Goal: Information Seeking & Learning: Learn about a topic

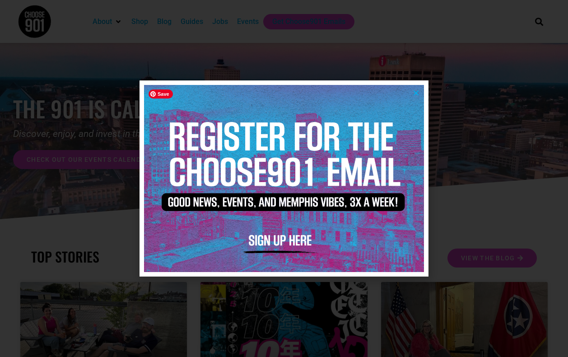
click at [414, 93] on icon "Close" at bounding box center [416, 92] width 7 height 7
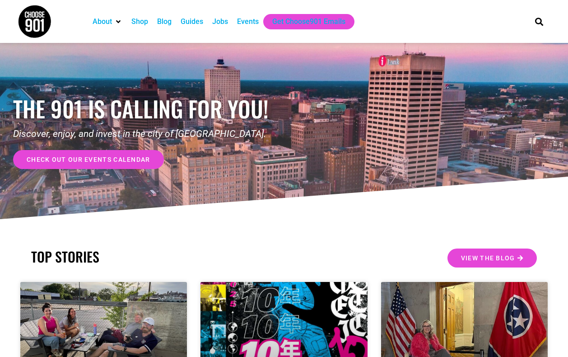
click at [220, 24] on div "Jobs" at bounding box center [220, 21] width 16 height 11
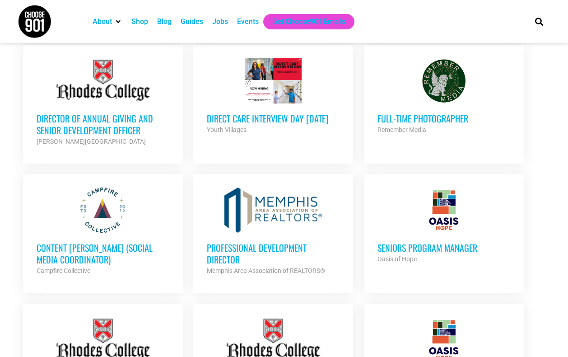
scroll to position [553, 0]
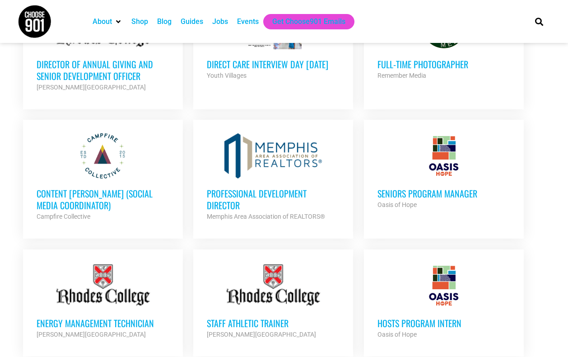
click at [126, 189] on h3 "Content [PERSON_NAME] (Social Media Coordinator)" at bounding box center [103, 198] width 133 height 23
click at [129, 187] on h3 "Content Kindler (Social Media Coordinator)" at bounding box center [103, 198] width 133 height 23
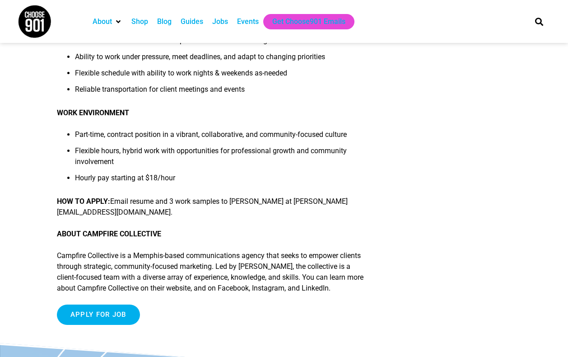
scroll to position [712, 0]
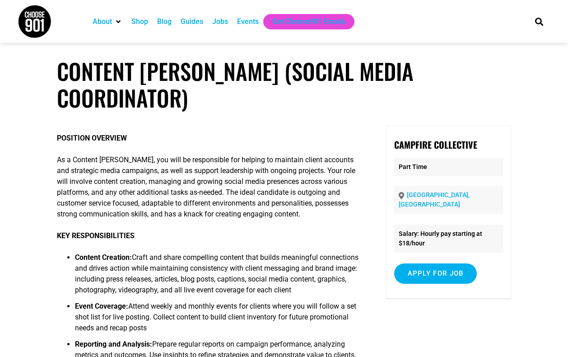
click at [228, 27] on div "Jobs" at bounding box center [220, 21] width 25 height 15
click at [221, 21] on div "Jobs" at bounding box center [220, 21] width 16 height 11
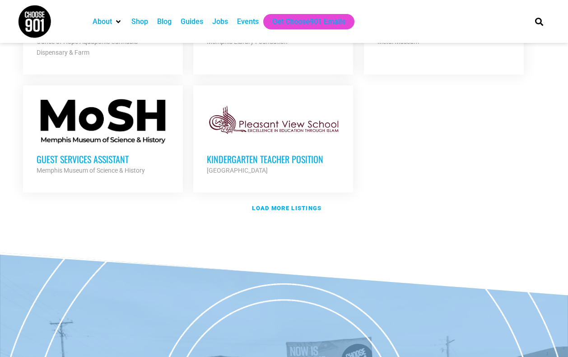
scroll to position [1094, 0]
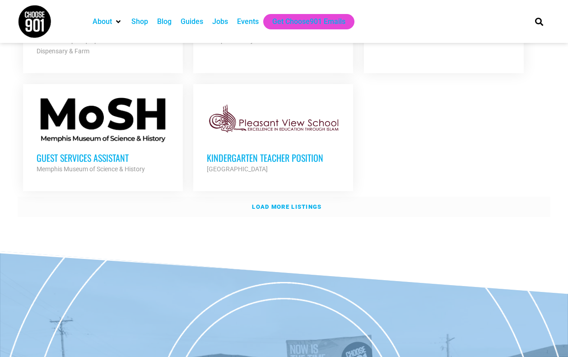
click at [283, 203] on strong "Load more listings" at bounding box center [287, 206] width 70 height 7
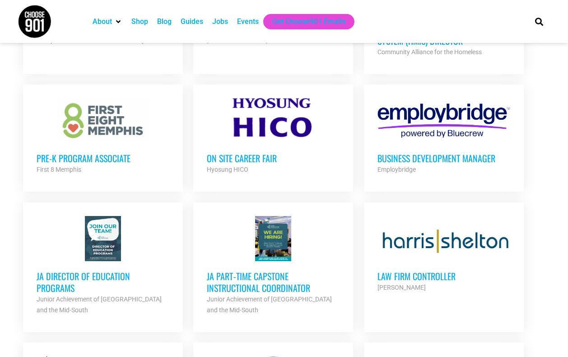
scroll to position [1229, 0]
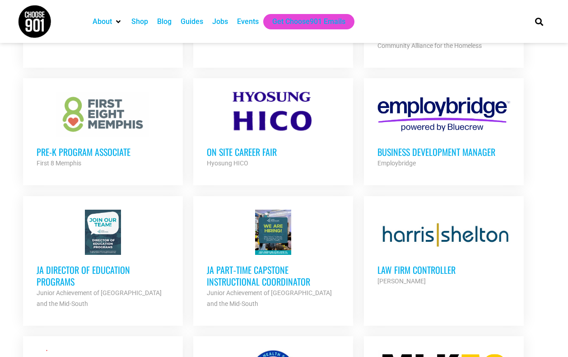
click at [261, 276] on h3 "JA Part‐time Capstone Instructional Coordinator" at bounding box center [273, 275] width 133 height 23
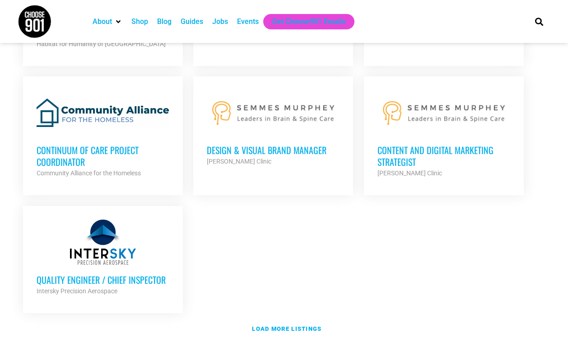
scroll to position [1905, 0]
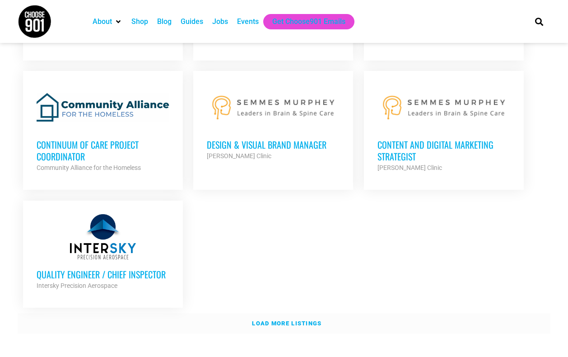
click at [274, 320] on strong "Load more listings" at bounding box center [287, 323] width 70 height 7
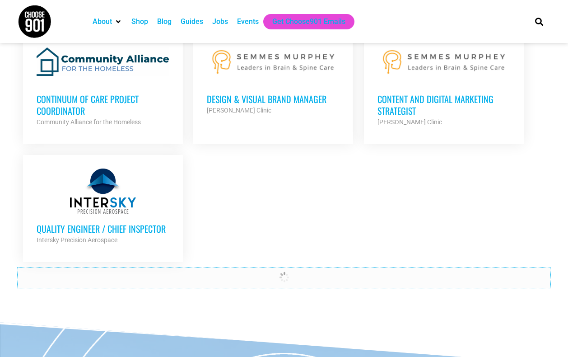
scroll to position [1954, 0]
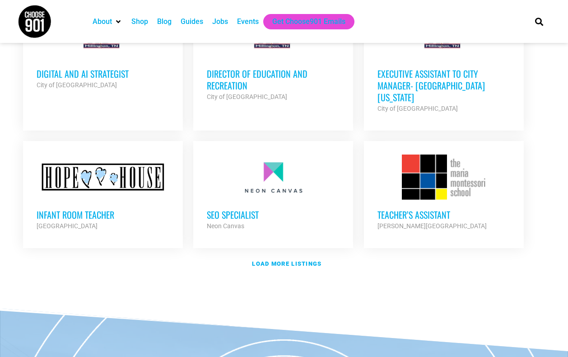
scroll to position [2780, 0]
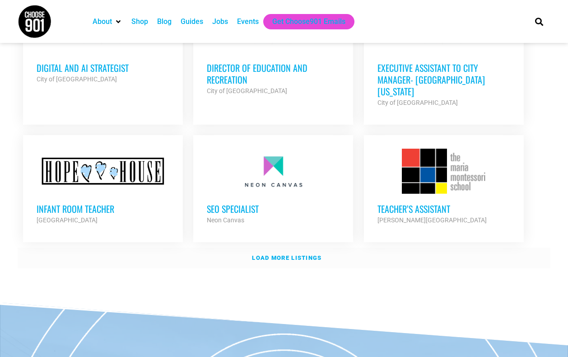
click at [305, 254] on strong "Load more listings" at bounding box center [287, 257] width 70 height 7
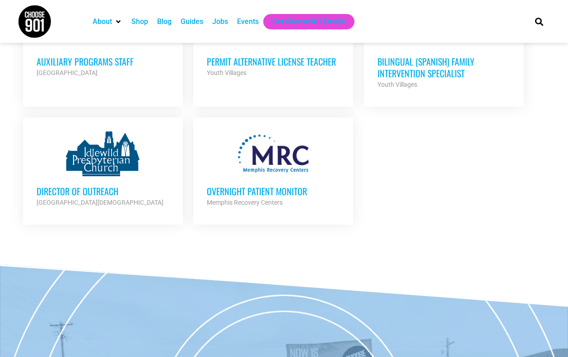
scroll to position [3704, 0]
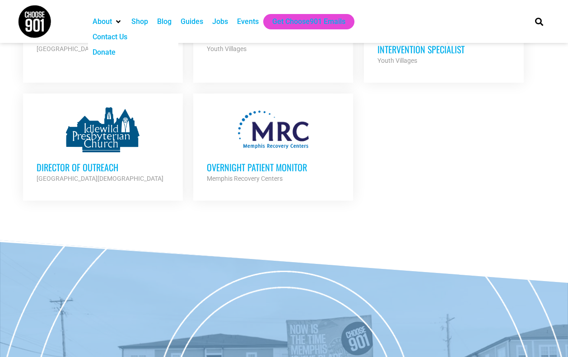
click at [118, 22] on icon "About" at bounding box center [118, 21] width 5 height 7
